Goal: Information Seeking & Learning: Compare options

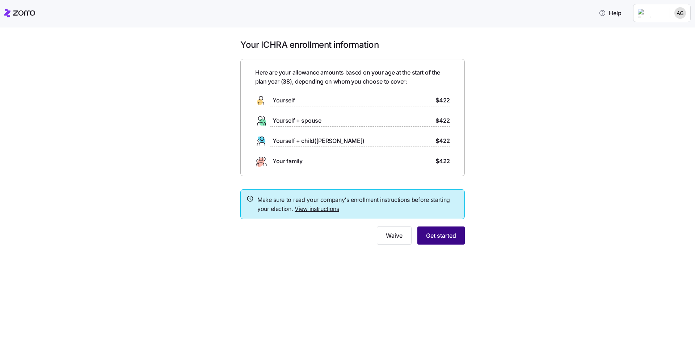
click at [426, 231] on span "Get started" at bounding box center [441, 235] width 30 height 9
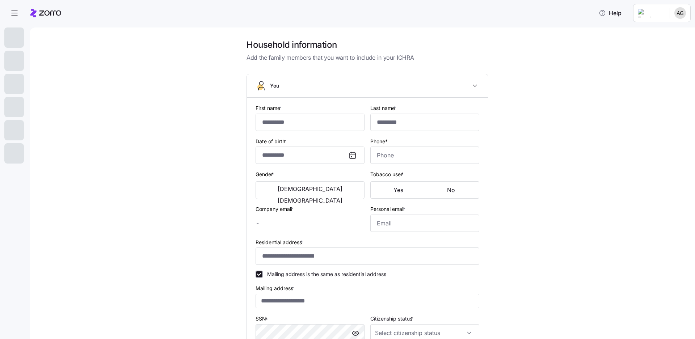
type input "******"
type input "**********"
type input "socialservices@unitedpioneerhome.org"
type input "apeper0827@gmail.com"
type input "**********"
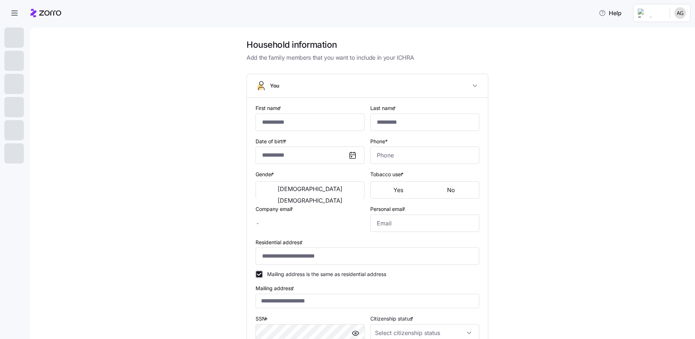
checkbox input "true"
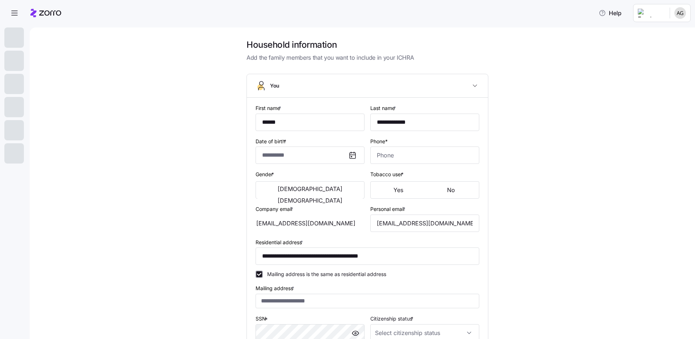
type input "**********"
type input "(651) 769-5959"
type input "US citizen"
type input "Married"
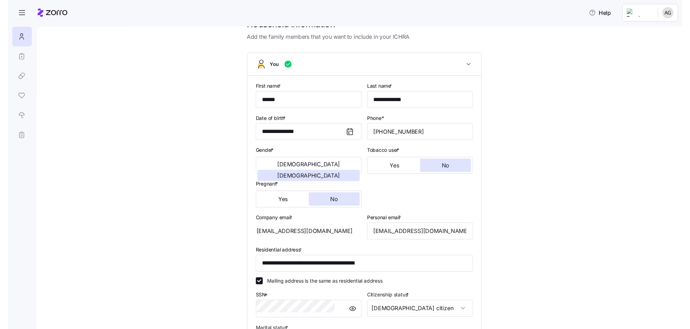
scroll to position [30, 0]
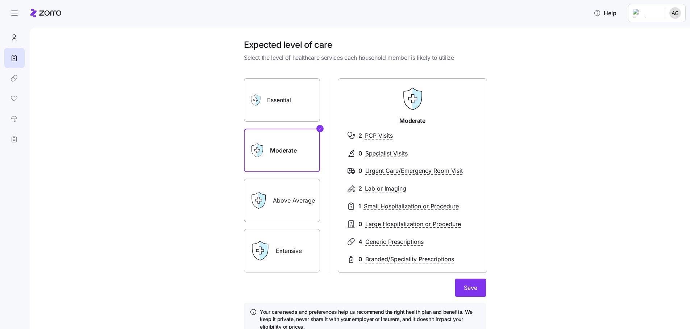
click at [317, 179] on label "Above Average" at bounding box center [282, 200] width 76 height 43
click at [0, 0] on input "Above Average" at bounding box center [0, 0] width 0 height 0
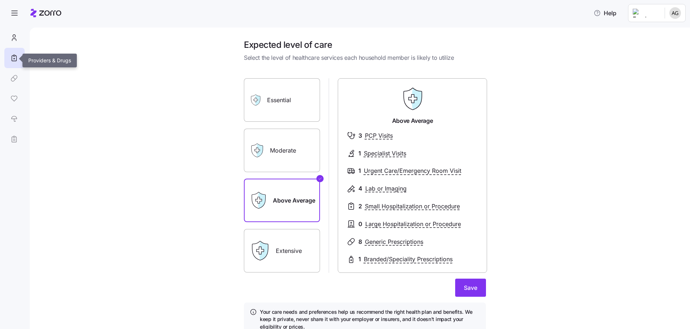
click at [8, 68] on link at bounding box center [14, 78] width 20 height 20
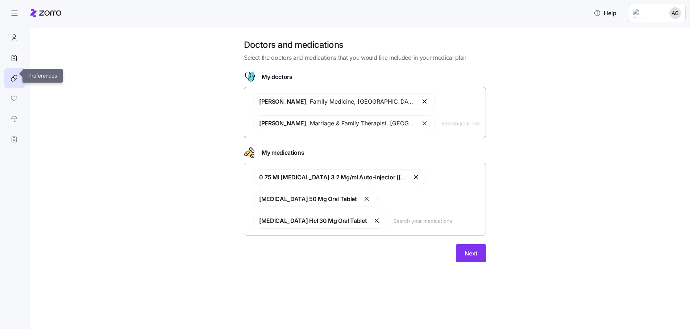
click at [9, 88] on link at bounding box center [14, 98] width 20 height 20
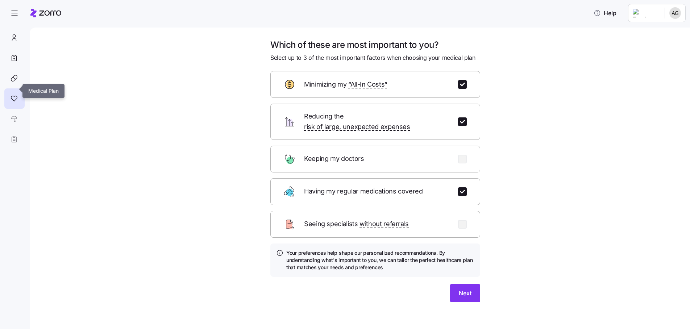
click at [12, 109] on link at bounding box center [14, 119] width 20 height 20
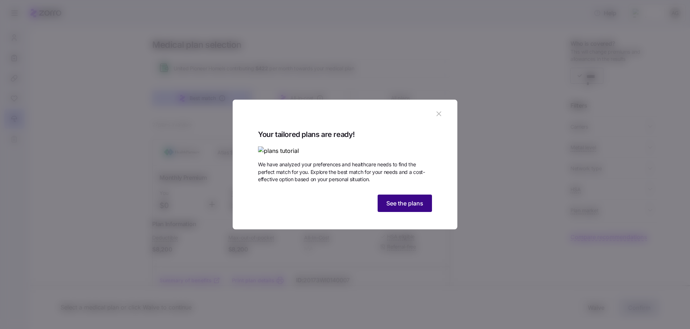
click at [398, 208] on span "See the plans" at bounding box center [404, 203] width 37 height 9
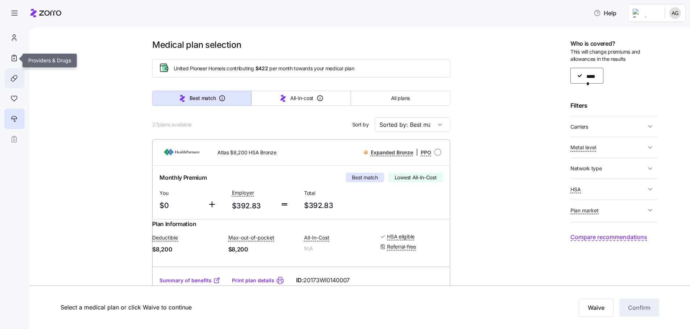
click at [11, 68] on div at bounding box center [14, 78] width 20 height 20
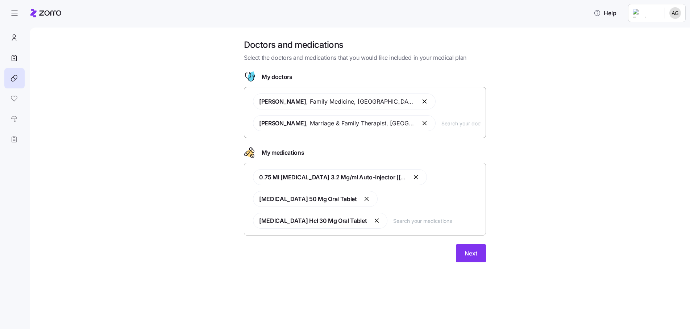
click at [393, 217] on input "text" at bounding box center [437, 221] width 88 height 8
type input "milna"
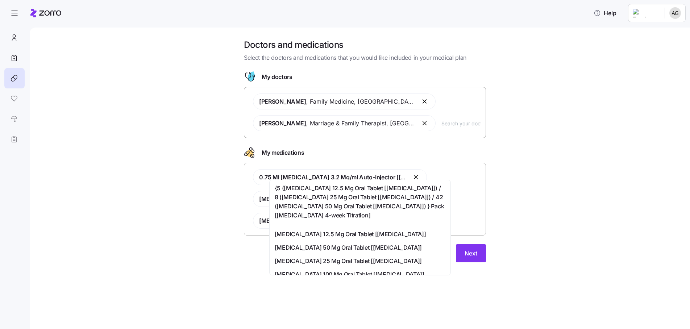
click at [342, 270] on span "Milnacipran Hydrochloride 100 Mg Oral Tablet [savella]" at bounding box center [350, 274] width 150 height 9
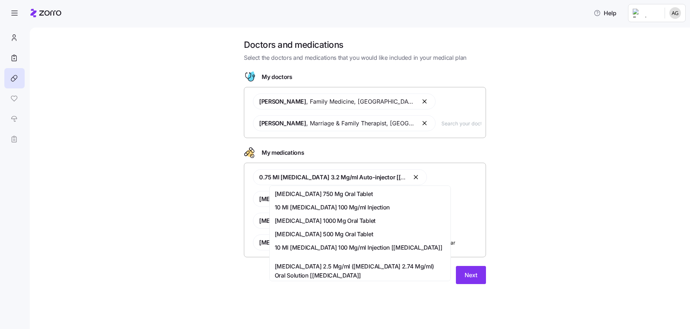
type input "methocarb"
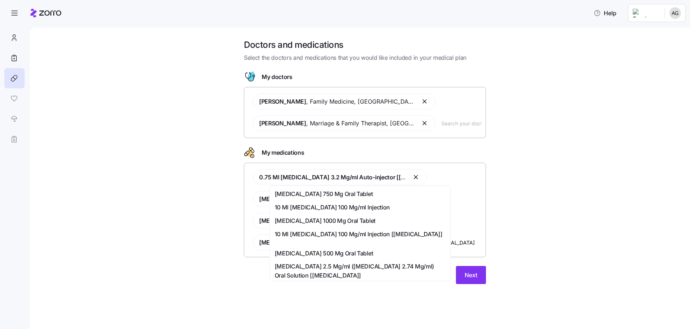
click at [326, 249] on span "Methocarbamol 500 Mg Oral Tablet" at bounding box center [324, 253] width 98 height 9
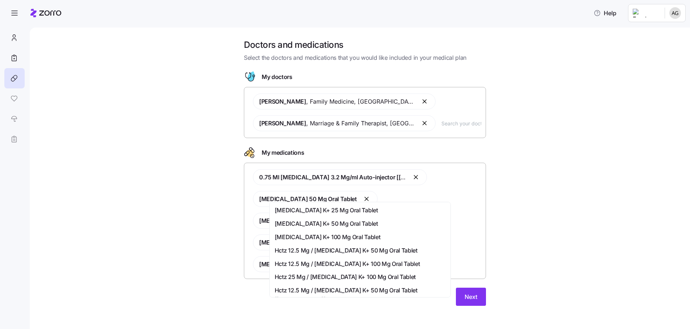
type input "losartan 25"
click at [368, 208] on div "Losartan K+ 25 Mg Oral Tablet" at bounding box center [360, 210] width 171 height 9
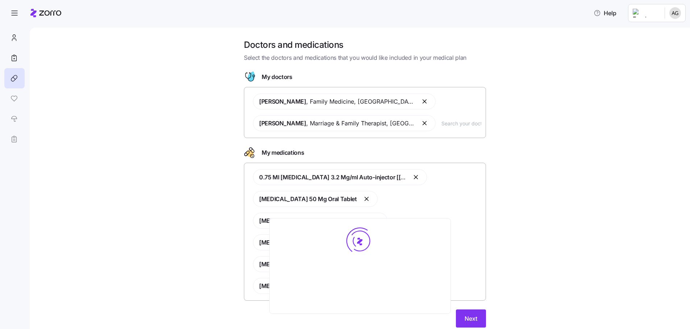
type input "venlaf"
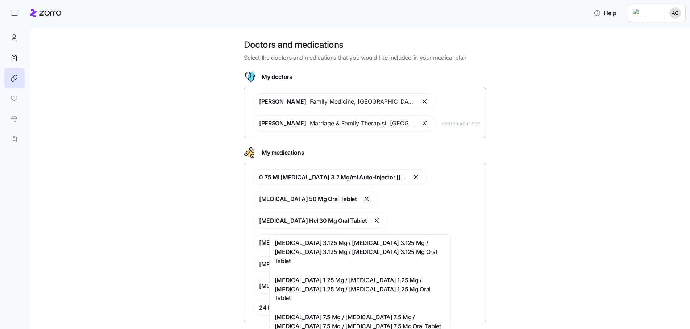
type input "d"
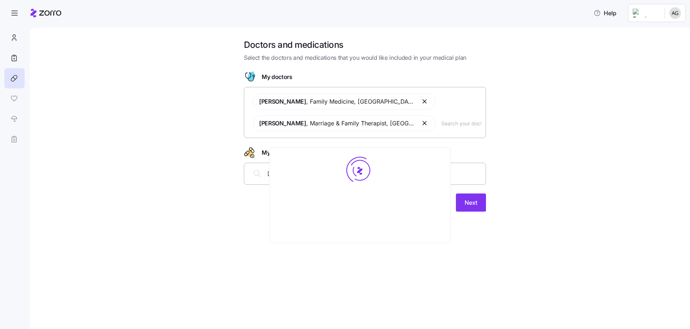
type input "adderall xr"
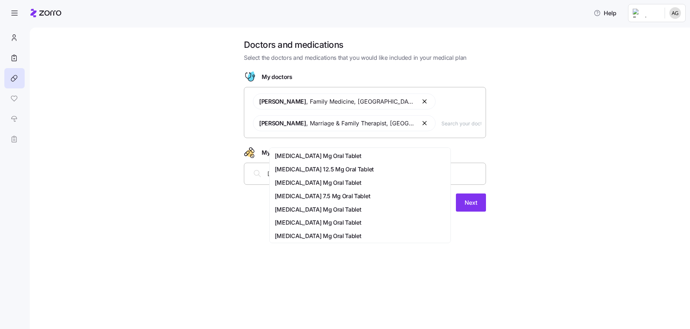
click at [309, 218] on span "Adderall 20 Mg Oral Tablet" at bounding box center [318, 222] width 87 height 9
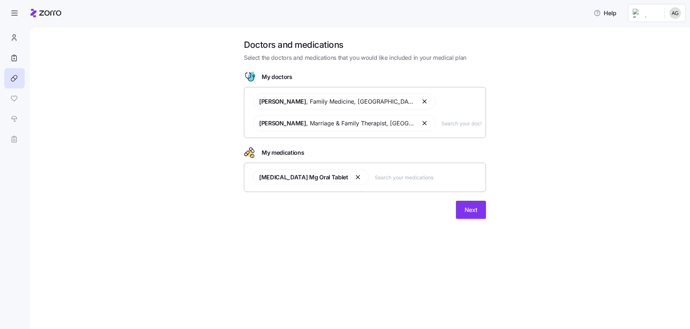
click at [375, 165] on div "Adderall 20 Mg Oral Tablet" at bounding box center [364, 177] width 233 height 25
click at [456, 201] on button "Next" at bounding box center [471, 210] width 30 height 18
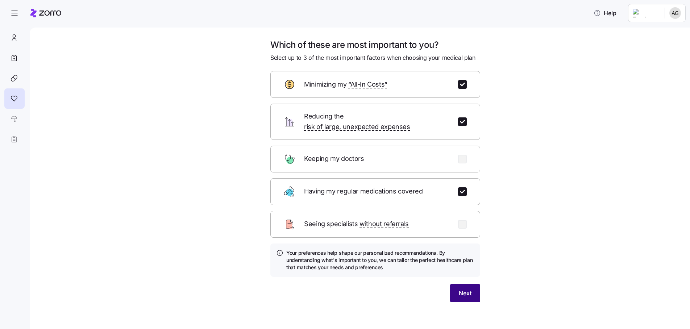
click at [450, 284] on button "Next" at bounding box center [465, 293] width 30 height 18
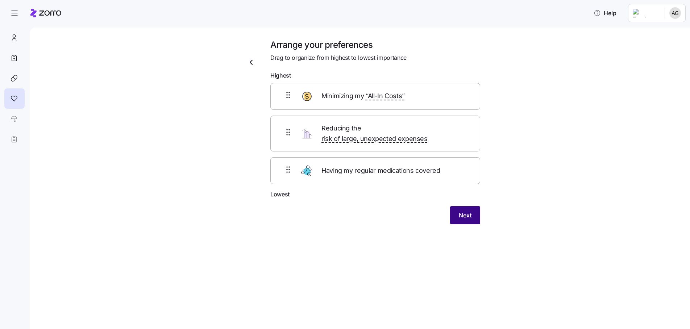
click at [459, 211] on span "Next" at bounding box center [465, 215] width 13 height 9
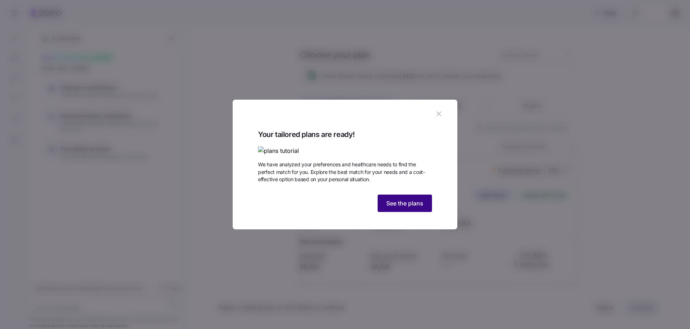
click at [386, 208] on span "See the plans" at bounding box center [404, 203] width 37 height 9
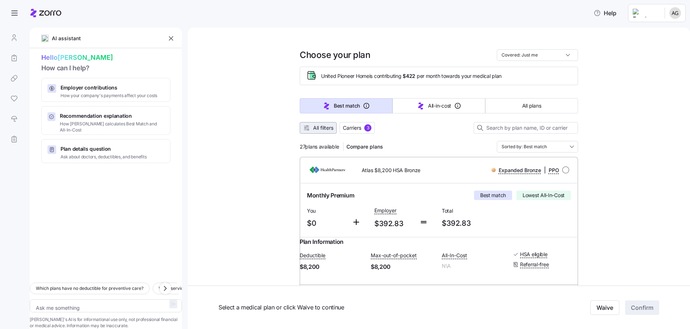
click at [321, 124] on span "All filters" at bounding box center [323, 127] width 20 height 7
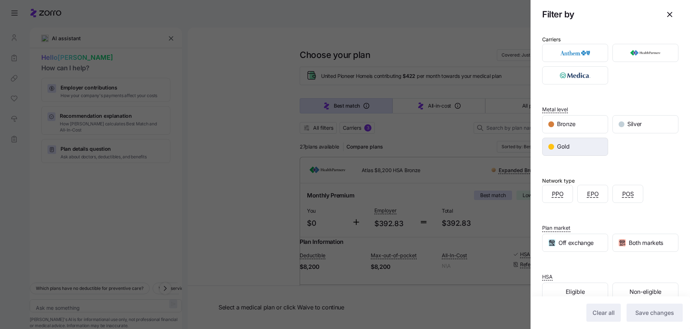
click at [607, 138] on div "Gold" at bounding box center [574, 146] width 65 height 17
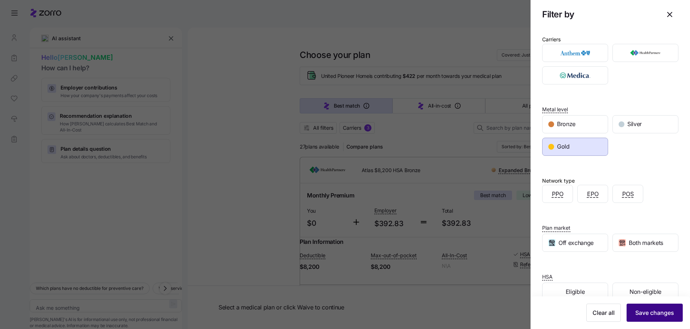
click at [660, 304] on button "Save changes" at bounding box center [654, 313] width 56 height 18
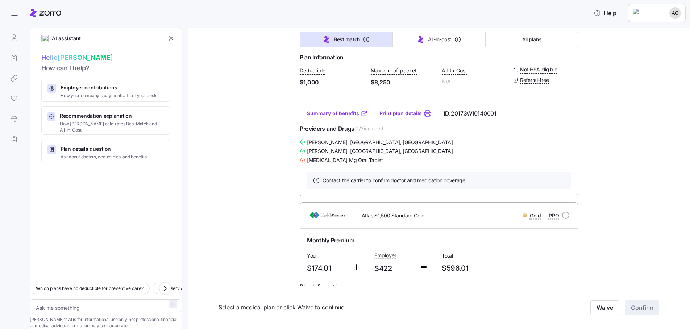
scroll to position [839, 0]
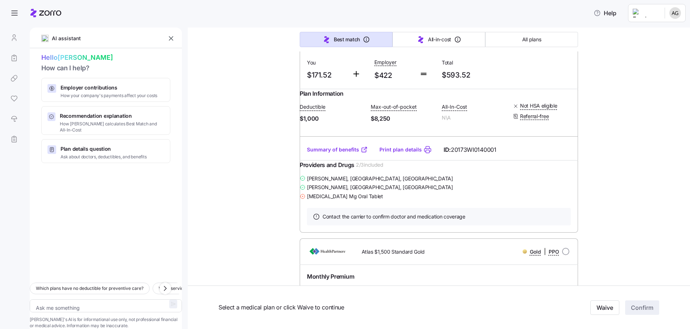
click at [470, 269] on div "Monthly Premium You $174.01 Employer $422 Total $596.01" at bounding box center [438, 291] width 269 height 45
click at [426, 244] on div "Atlas $1,500 Standard Gold" at bounding box center [405, 251] width 111 height 15
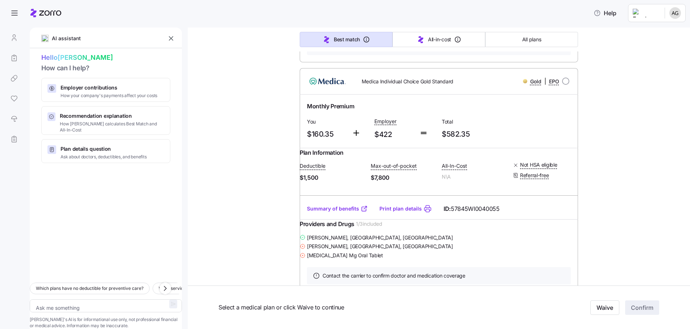
scroll to position [549, 0]
click at [424, 305] on div "Atlas $1,000 Gold" at bounding box center [405, 312] width 111 height 15
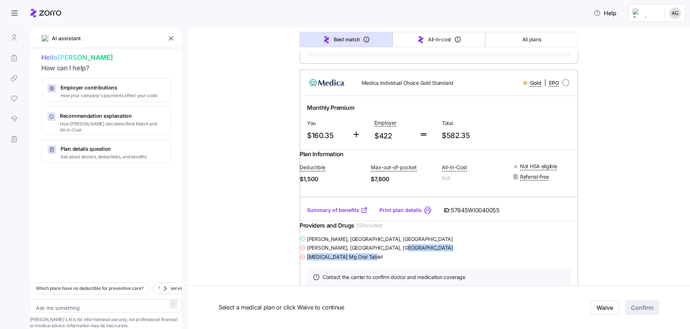
click at [478, 234] on div "Melissa Hall , Balsam Lake, WI Erica Lumley , Saint Croix Falls, WI Adderall 20…" at bounding box center [439, 247] width 278 height 27
click at [432, 299] on div "Atlas $1,000 Gold Gold | PPO" at bounding box center [439, 312] width 278 height 26
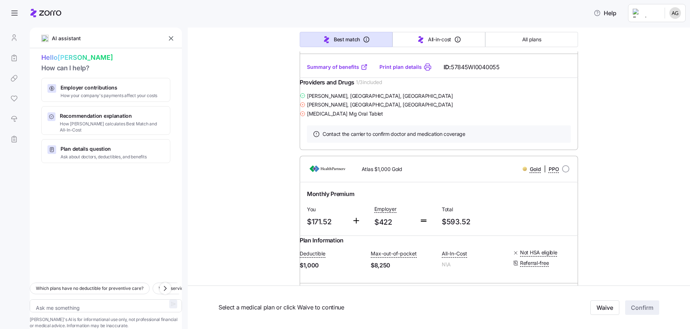
scroll to position [731, 0]
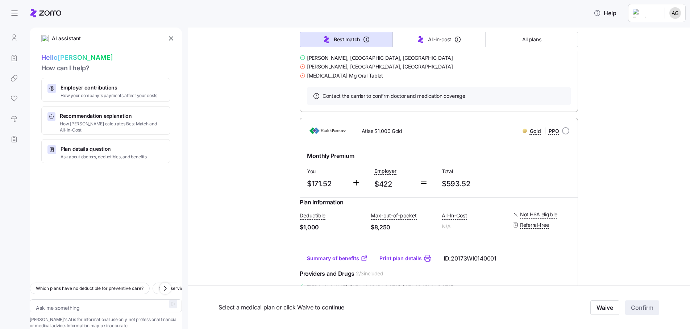
click at [443, 283] on div "Melissa Hall , Balsam Lake, WI" at bounding box center [439, 287] width 278 height 9
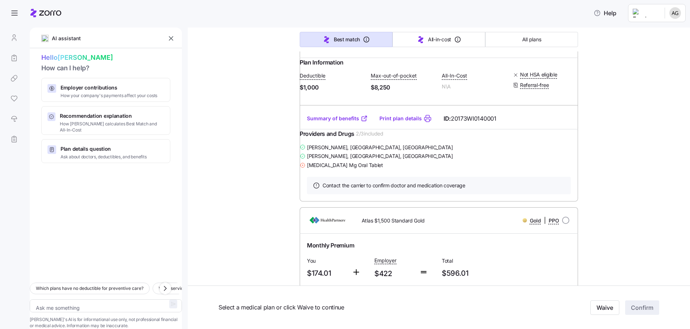
type textarea "x"
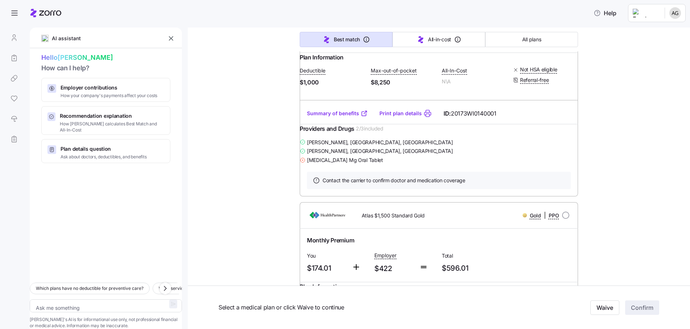
drag, startPoint x: 453, startPoint y: 148, endPoint x: 127, endPoint y: 28, distance: 347.9
click at [169, 36] on icon "button" at bounding box center [171, 38] width 4 height 4
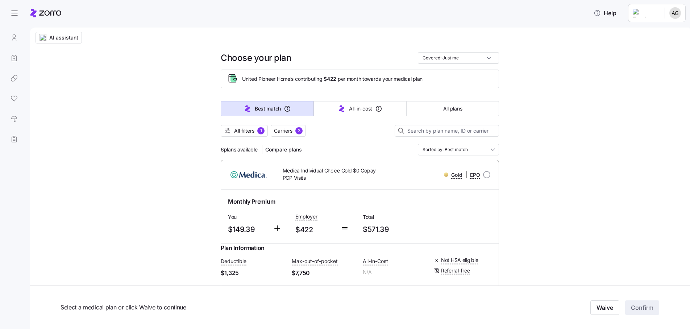
scroll to position [0, 0]
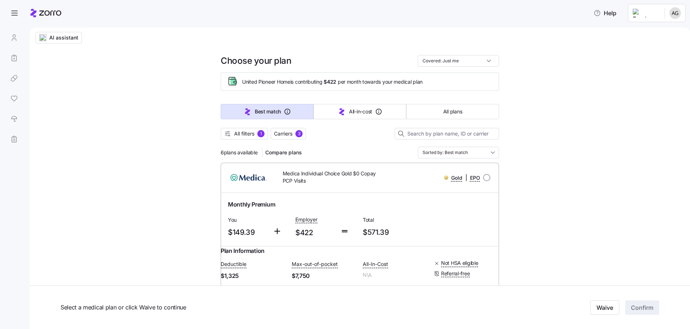
click at [410, 197] on div "Monthly Premium You $149.39 Employer $422 Total $571.39" at bounding box center [359, 219] width 269 height 45
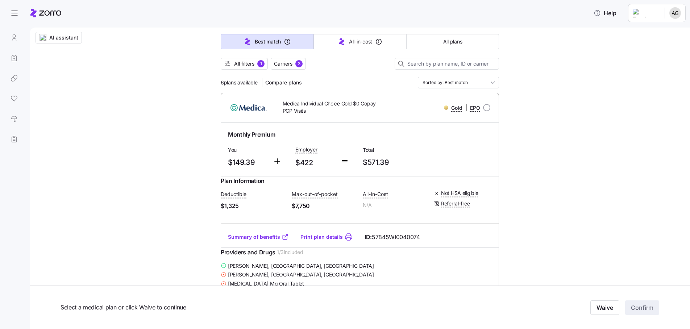
scroll to position [72, 0]
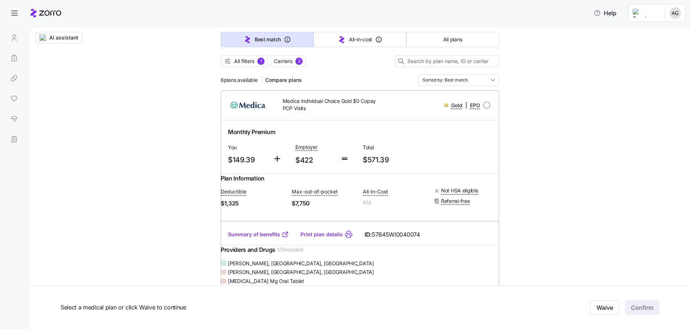
click at [419, 267] on div "Erica Lumley , Saint Croix Falls, WI" at bounding box center [360, 271] width 278 height 9
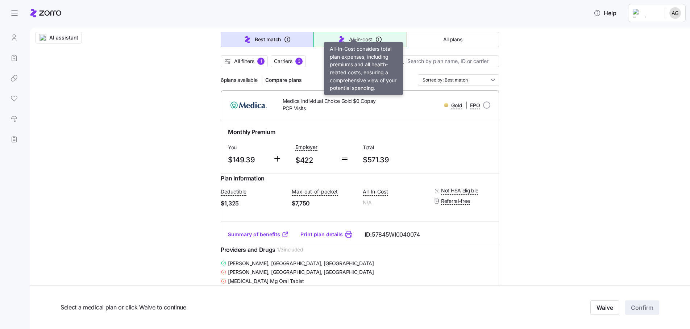
click at [343, 35] on icon "button" at bounding box center [341, 39] width 9 height 9
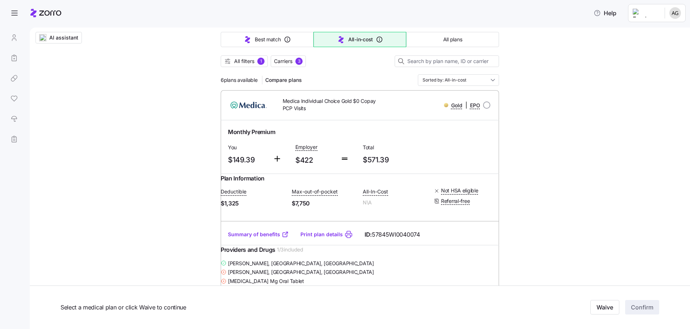
click at [405, 125] on div "Monthly Premium You $149.39 Employer $422 Total $571.39" at bounding box center [359, 147] width 269 height 45
click at [406, 125] on div "Monthly Premium You $149.39 Employer $422 Total $571.39" at bounding box center [359, 147] width 269 height 45
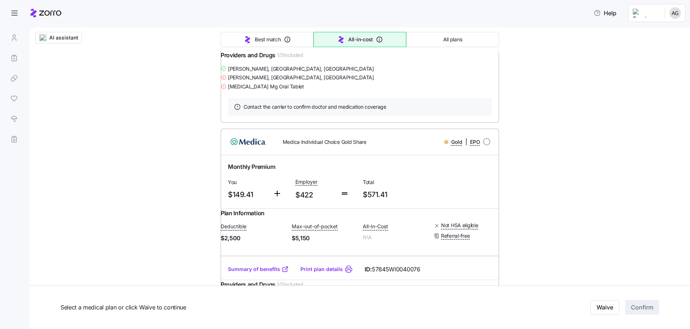
scroll to position [290, 0]
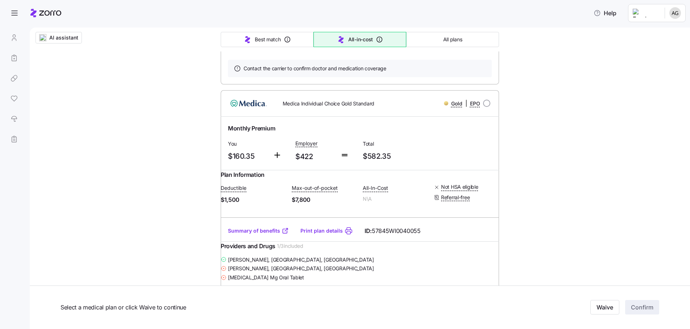
scroll to position [580, 0]
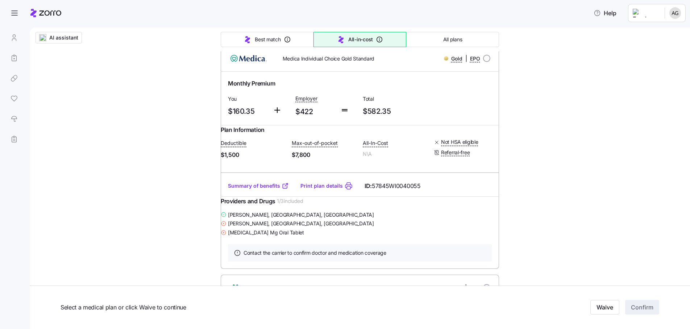
click at [327, 275] on div "Atlas $1,000 Gold Gold | PPO" at bounding box center [360, 288] width 278 height 26
click at [437, 32] on button "All plans" at bounding box center [452, 39] width 93 height 15
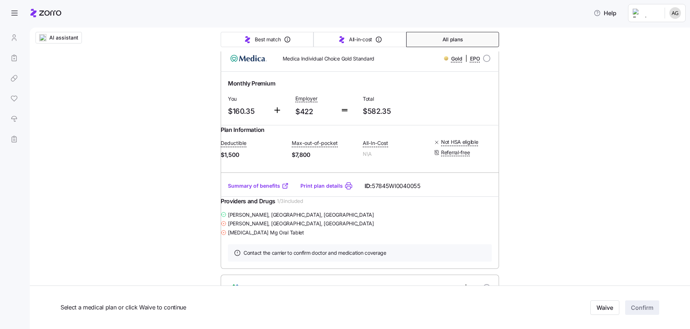
click at [380, 305] on div "Monthly Premium" at bounding box center [359, 312] width 269 height 15
click at [390, 210] on div "Melissa Hall , Balsam Lake, WI Erica Lumley , Saint Croix Falls, WI Adderall 20…" at bounding box center [360, 223] width 278 height 27
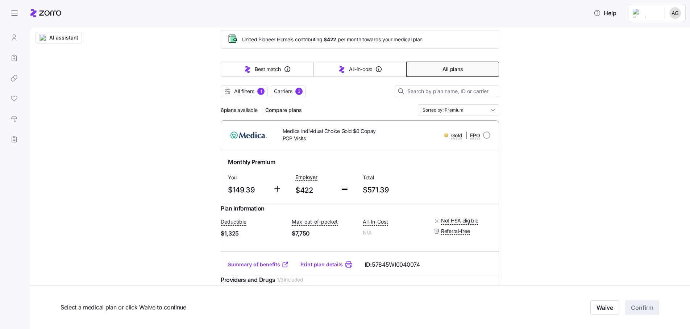
scroll to position [0, 0]
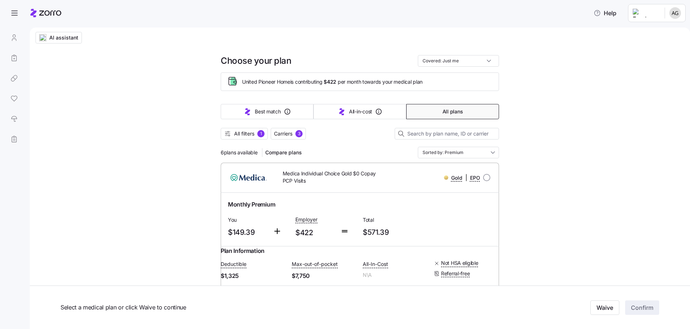
click at [438, 200] on div "Monthly Premium" at bounding box center [360, 204] width 264 height 9
click at [364, 170] on span "Medica Individual Choice Gold $0 Copay PCP Visits" at bounding box center [331, 177] width 97 height 15
click at [418, 147] on input "Sorted by: Premium" at bounding box center [458, 153] width 81 height 12
click at [419, 136] on div "Best match" at bounding box center [426, 136] width 55 height 12
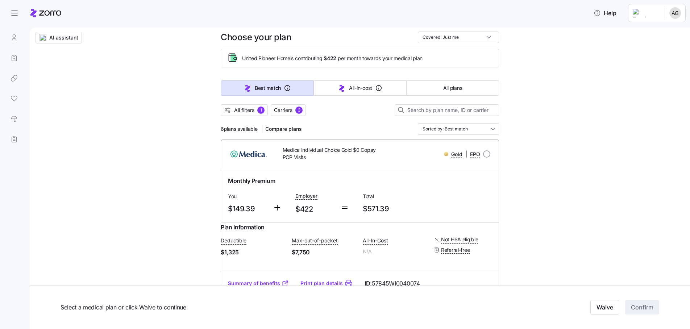
scroll to position [36, 0]
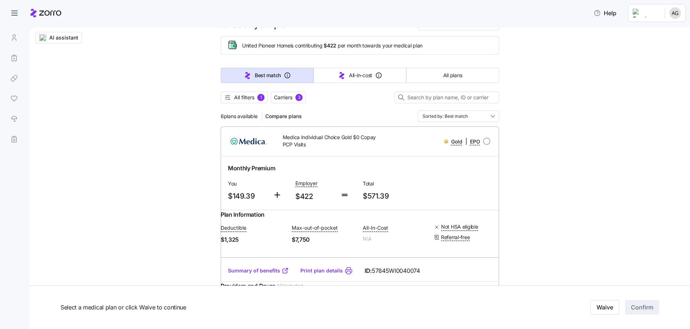
click at [334, 267] on link "Print plan details" at bounding box center [321, 270] width 42 height 7
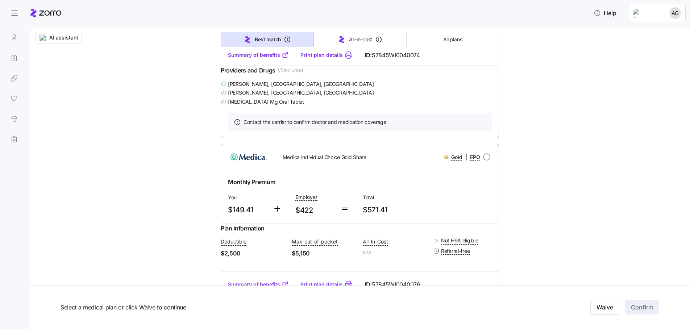
scroll to position [254, 0]
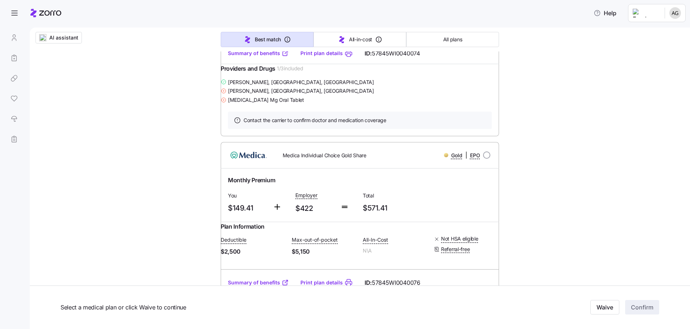
click at [313, 279] on link "Print plan details" at bounding box center [321, 282] width 42 height 7
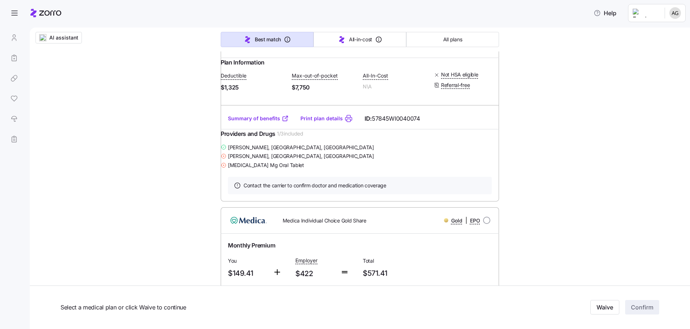
scroll to position [109, 0]
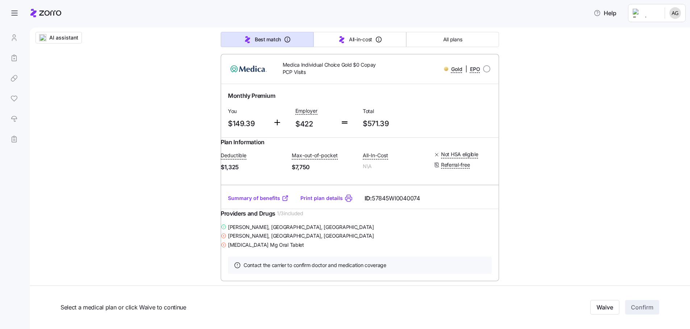
click at [259, 194] on link "Summary of benefits" at bounding box center [258, 197] width 61 height 7
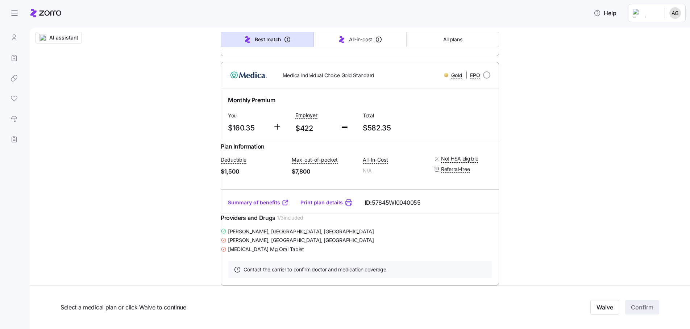
scroll to position [580, 0]
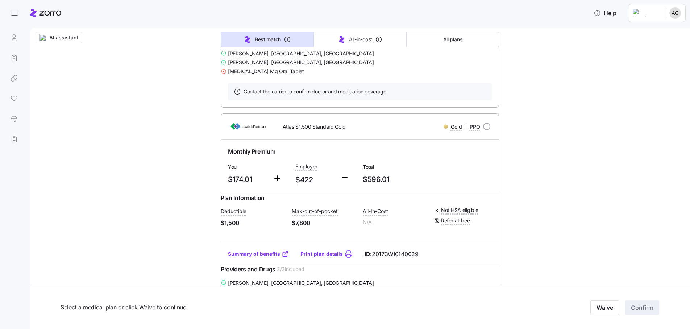
scroll to position [970, 0]
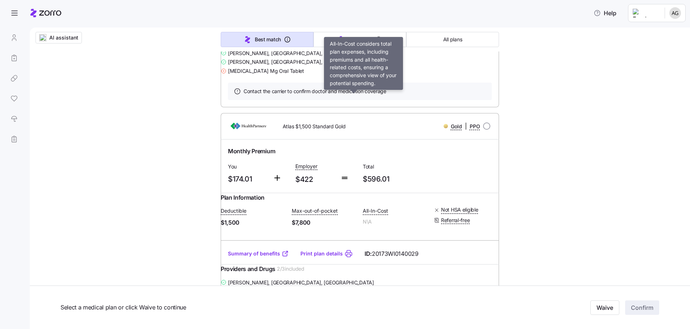
click at [327, 47] on button "All-in-cost" at bounding box center [359, 39] width 93 height 15
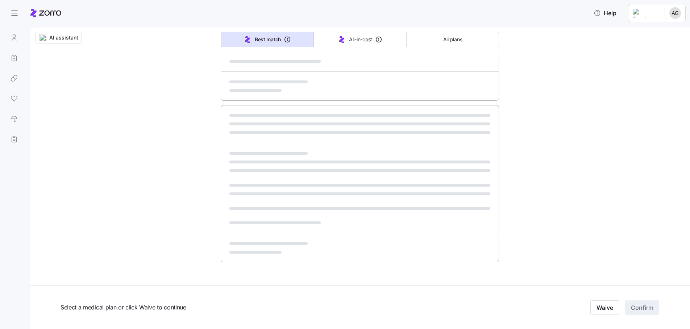
type input "Sorted by: All-in-cost"
